Goal: Connect with others: Connect with others

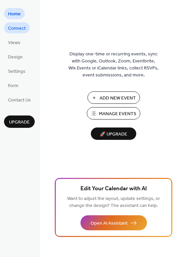
click at [22, 30] on span "Connect" at bounding box center [17, 28] width 18 height 7
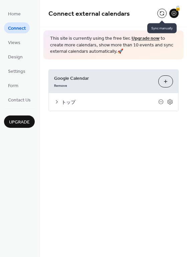
click at [161, 9] on button at bounding box center [161, 13] width 9 height 9
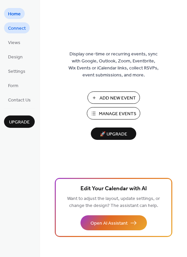
click at [24, 27] on span "Connect" at bounding box center [17, 28] width 18 height 7
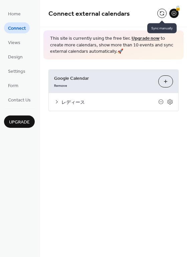
click at [162, 14] on button at bounding box center [161, 13] width 9 height 9
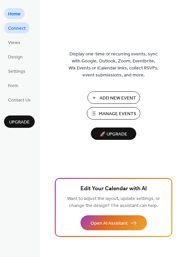
click at [17, 29] on span "Connect" at bounding box center [17, 28] width 18 height 7
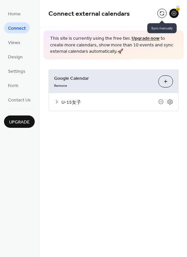
click at [162, 12] on button at bounding box center [161, 13] width 9 height 9
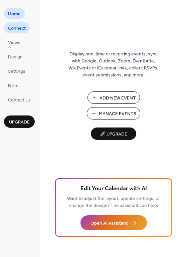
click at [24, 27] on span "Connect" at bounding box center [17, 28] width 18 height 7
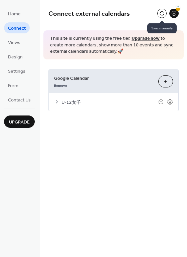
click at [161, 12] on button at bounding box center [161, 13] width 9 height 9
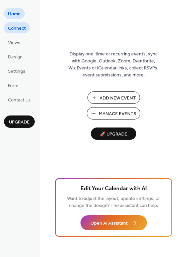
click at [23, 26] on span "Connect" at bounding box center [17, 28] width 18 height 7
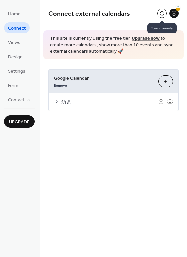
click at [159, 10] on button at bounding box center [161, 13] width 9 height 9
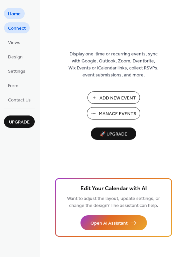
click at [20, 28] on span "Connect" at bounding box center [17, 28] width 18 height 7
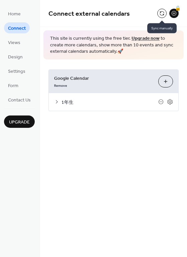
click at [164, 14] on button at bounding box center [161, 13] width 9 height 9
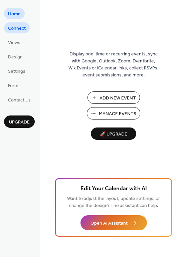
click at [24, 31] on span "Connect" at bounding box center [17, 28] width 18 height 7
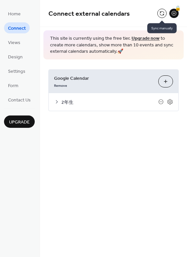
click at [159, 10] on button at bounding box center [161, 13] width 9 height 9
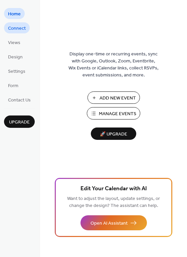
click at [27, 25] on link "Connect" at bounding box center [17, 27] width 26 height 11
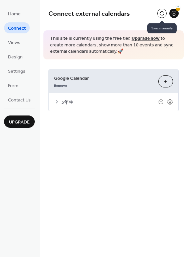
click at [163, 12] on button at bounding box center [161, 13] width 9 height 9
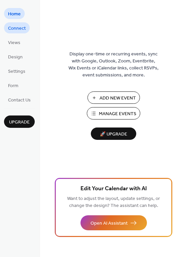
click at [20, 27] on span "Connect" at bounding box center [17, 28] width 18 height 7
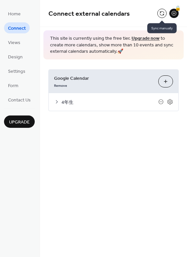
click at [162, 9] on button at bounding box center [161, 13] width 9 height 9
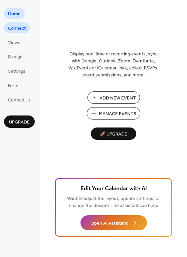
click at [25, 30] on span "Connect" at bounding box center [17, 28] width 18 height 7
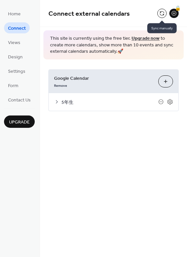
click at [159, 12] on button at bounding box center [161, 13] width 9 height 9
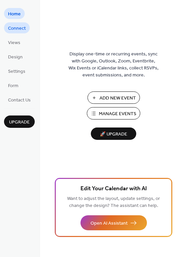
click at [19, 26] on span "Connect" at bounding box center [17, 28] width 18 height 7
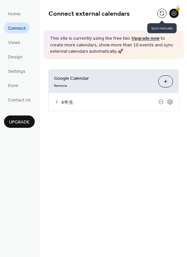
click at [163, 13] on button at bounding box center [161, 13] width 9 height 9
